Goal: Information Seeking & Learning: Learn about a topic

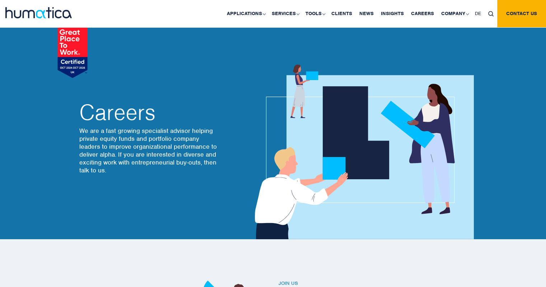
click at [57, 15] on img at bounding box center [38, 12] width 66 height 11
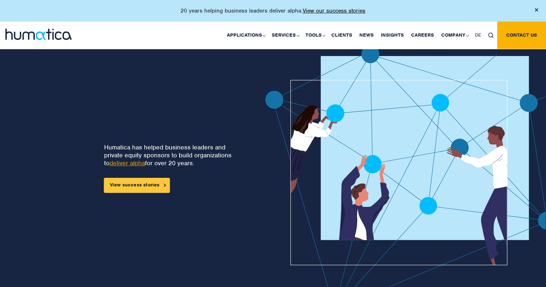
click at [127, 187] on link "View success stories" at bounding box center [137, 185] width 66 height 15
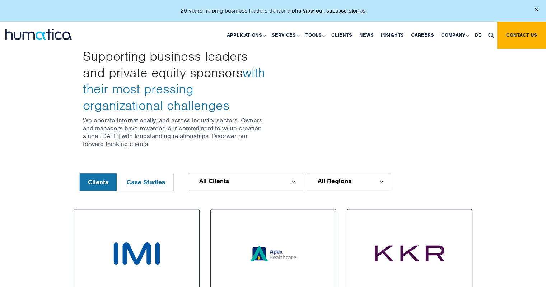
scroll to position [293, 0]
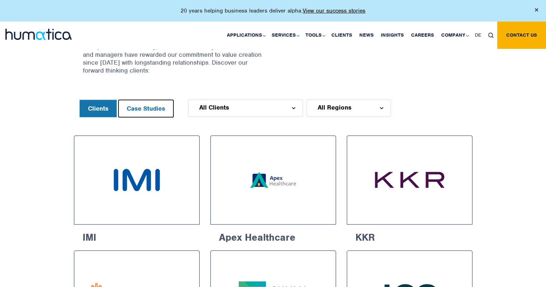
click at [157, 113] on button "Case Studies" at bounding box center [145, 108] width 55 height 17
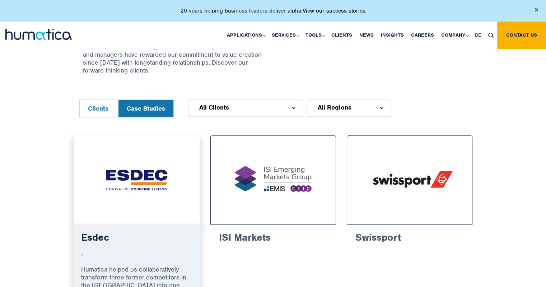
click at [150, 171] on img at bounding box center [136, 180] width 99 height 62
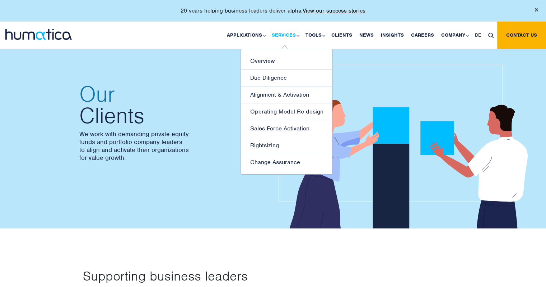
scroll to position [20, 0]
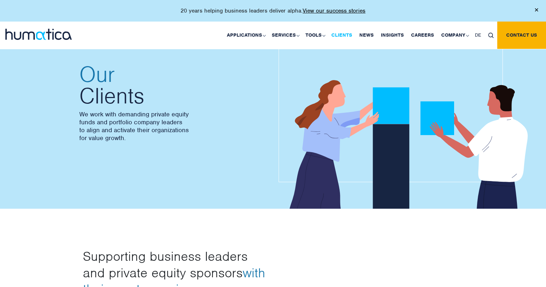
click at [349, 35] on link "Clients" at bounding box center [342, 35] width 28 height 27
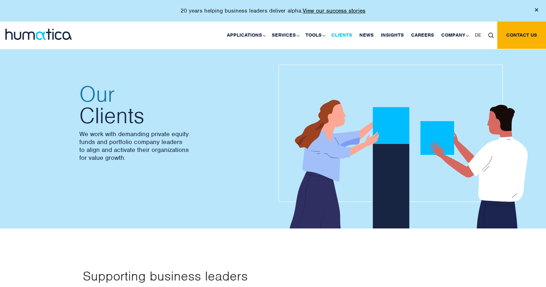
click at [342, 34] on link "Clients" at bounding box center [342, 35] width 28 height 27
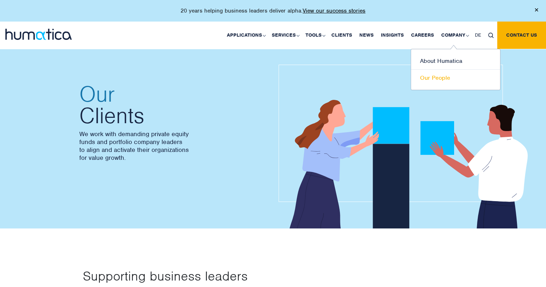
click at [436, 75] on link "Our People" at bounding box center [455, 78] width 89 height 17
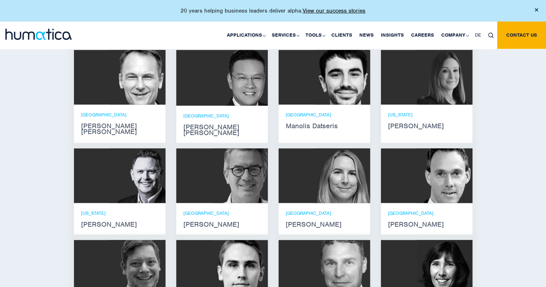
scroll to position [459, 0]
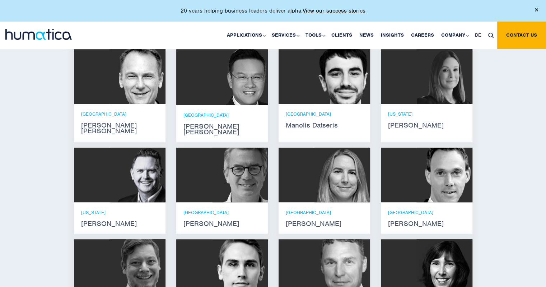
click at [342, 92] on img at bounding box center [342, 76] width 56 height 55
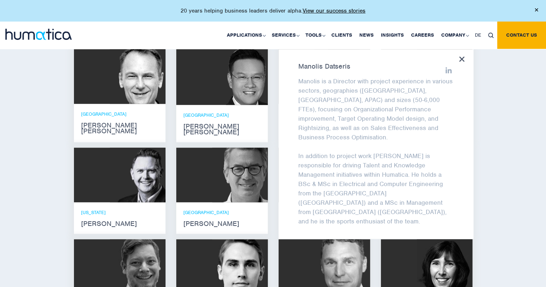
click at [518, 136] on div "Meet our leadership team Andros Payne He holds degrees in Electrical and Mechan…" at bounding box center [273, 177] width 546 height 372
click at [464, 61] on div at bounding box center [461, 59] width 5 height 6
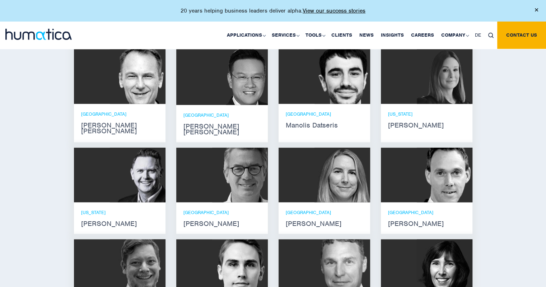
click at [420, 79] on img at bounding box center [445, 76] width 56 height 55
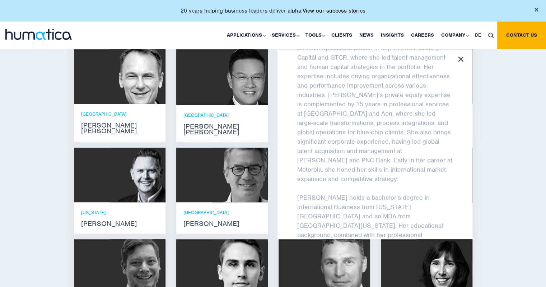
scroll to position [141, 0]
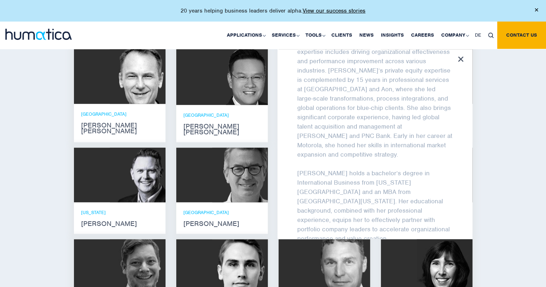
click at [463, 57] on icon at bounding box center [460, 58] width 5 height 5
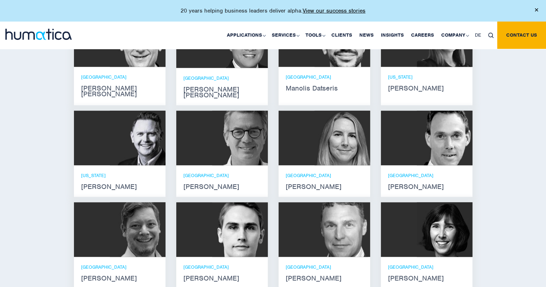
scroll to position [494, 0]
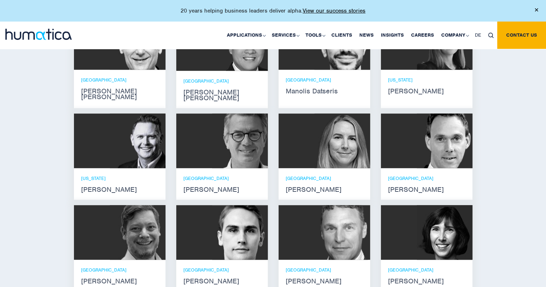
click at [132, 66] on img at bounding box center [138, 42] width 56 height 55
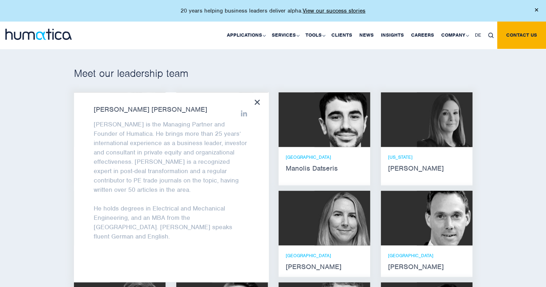
scroll to position [418, 0]
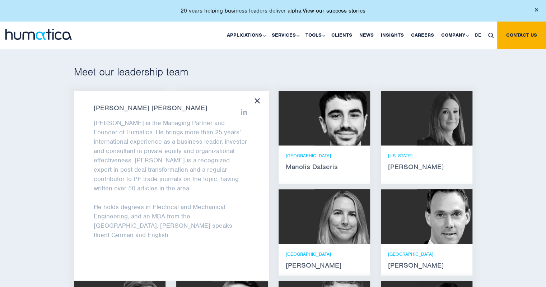
click at [256, 100] on icon at bounding box center [256, 100] width 5 height 5
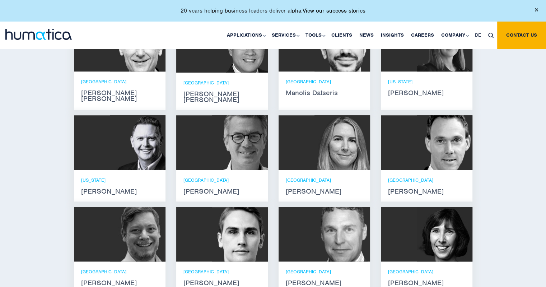
scroll to position [541, 0]
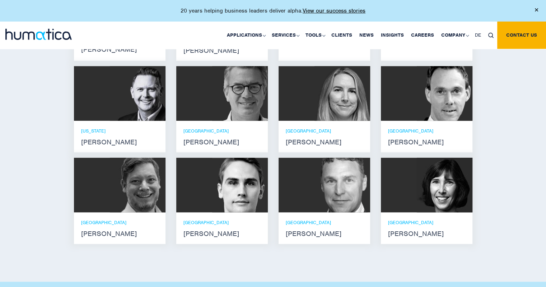
click at [208, 189] on div at bounding box center [222, 185] width 92 height 55
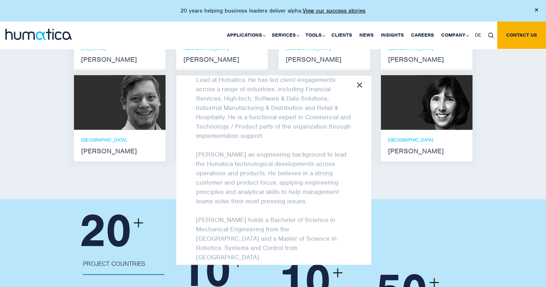
scroll to position [48, 0]
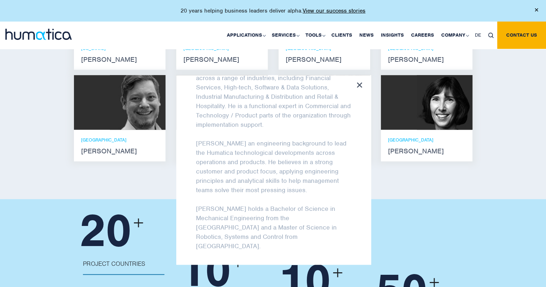
click at [356, 78] on div "Paul Simpson Paul is a Director and the Technology Lead at Humatica. He has led…" at bounding box center [273, 170] width 195 height 190
click at [429, 130] on div "LONDON Karen Wright" at bounding box center [427, 146] width 92 height 32
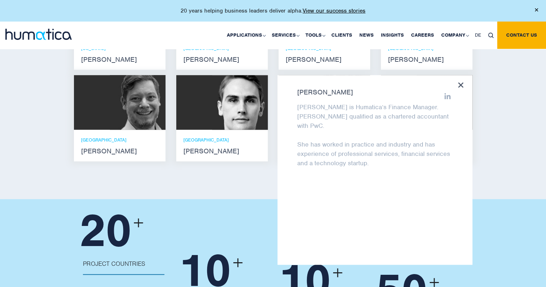
scroll to position [53, 0]
click at [464, 76] on div "Karen Wright Karen is Humatica’s Finance Manager. Karen qualified as a chartere…" at bounding box center [374, 170] width 195 height 190
click at [226, 106] on img at bounding box center [240, 102] width 56 height 55
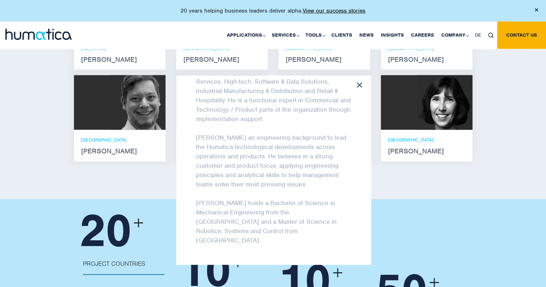
scroll to position [48, 0]
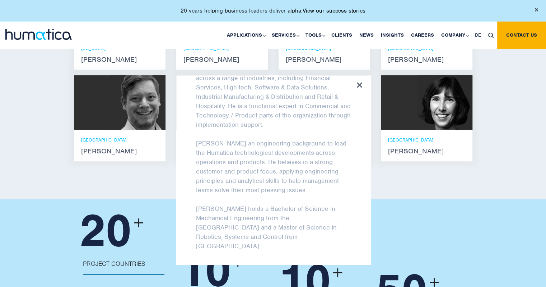
click at [145, 107] on img at bounding box center [138, 102] width 56 height 55
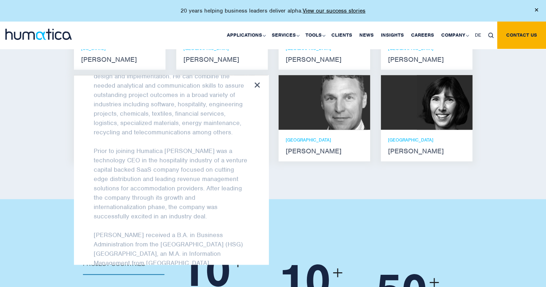
scroll to position [123, 0]
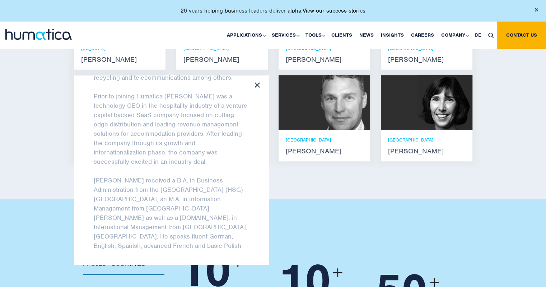
click at [258, 82] on icon at bounding box center [256, 84] width 5 height 5
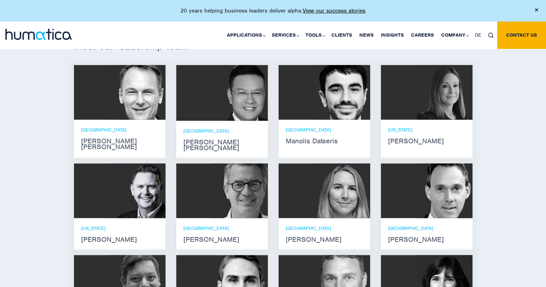
scroll to position [449, 0]
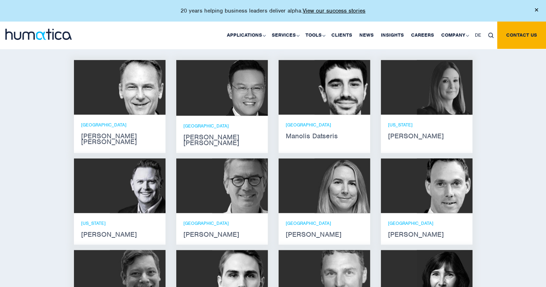
click at [354, 182] on img at bounding box center [342, 185] width 56 height 55
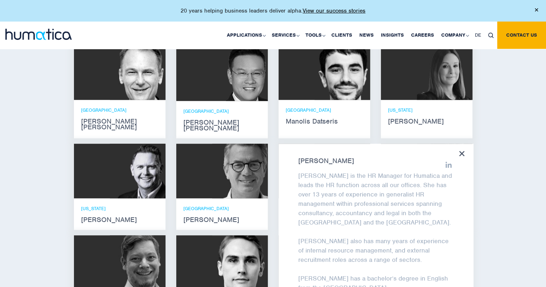
scroll to position [494, 0]
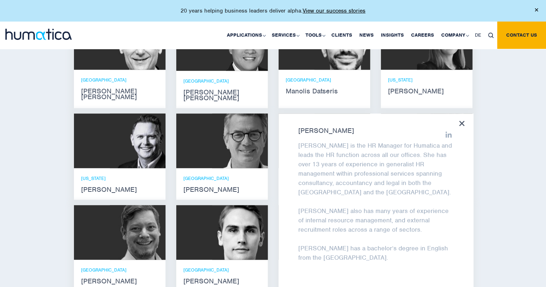
click at [464, 121] on icon at bounding box center [461, 123] width 5 height 5
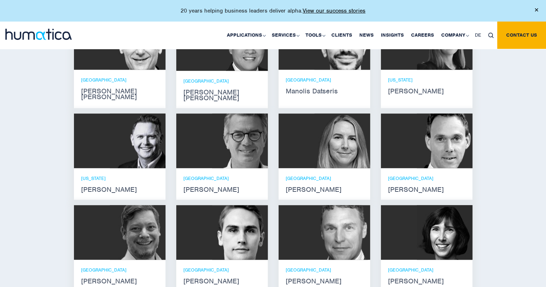
click at [130, 141] on img at bounding box center [138, 140] width 56 height 55
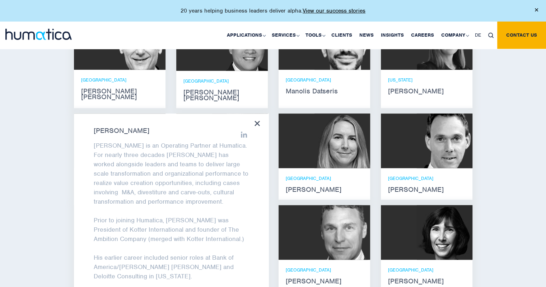
scroll to position [7, 0]
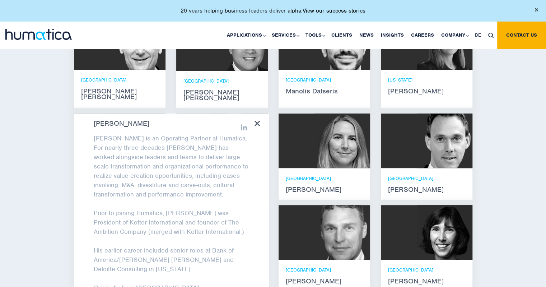
click at [257, 121] on icon at bounding box center [256, 123] width 5 height 5
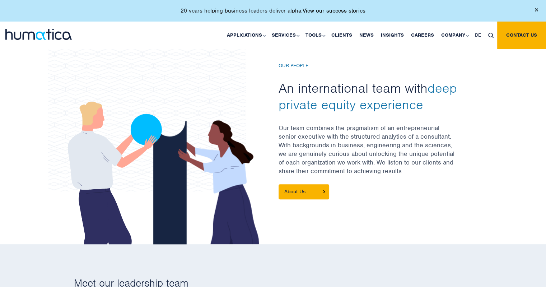
scroll to position [0, 0]
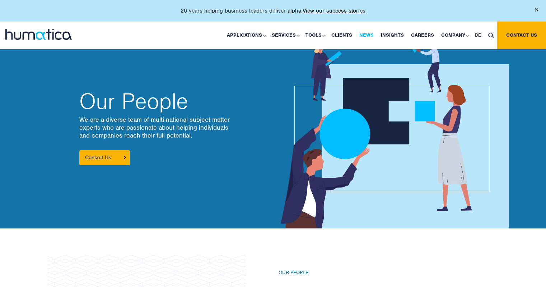
click at [372, 34] on link "News" at bounding box center [367, 35] width 22 height 27
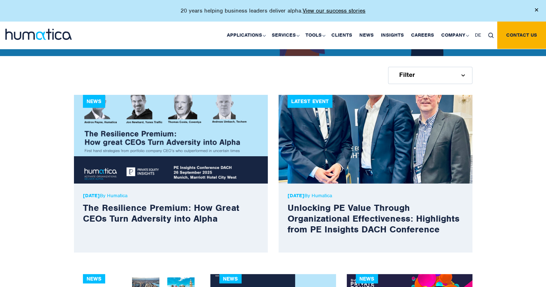
scroll to position [184, 0]
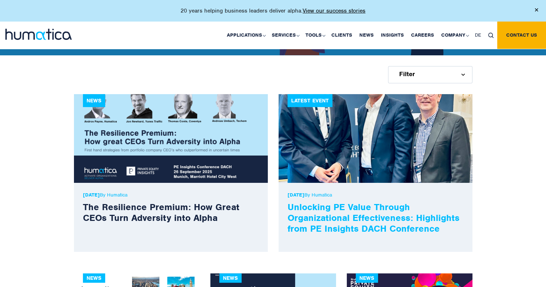
click at [366, 213] on link "Unlocking PE Value Through Organizational Effectiveness: Highlights from PE Ins…" at bounding box center [374, 217] width 172 height 33
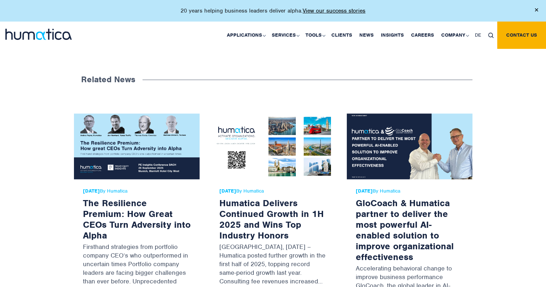
scroll to position [516, 0]
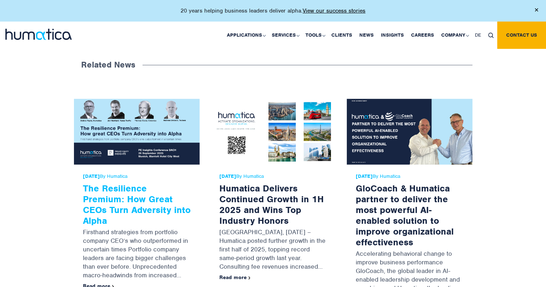
click at [119, 196] on link "The Resilience Premium: How Great CEOs Turn Adversity into Alpha" at bounding box center [137, 204] width 108 height 44
